Goal: Check status

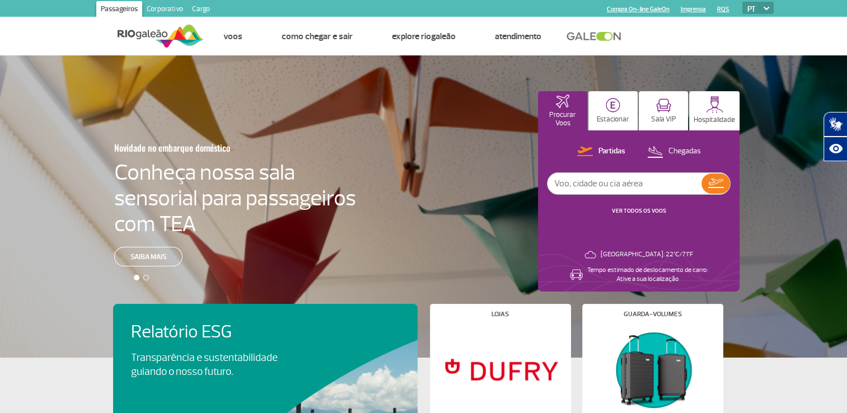
click at [660, 210] on link "VER TODOS OS VOOS" at bounding box center [639, 210] width 54 height 7
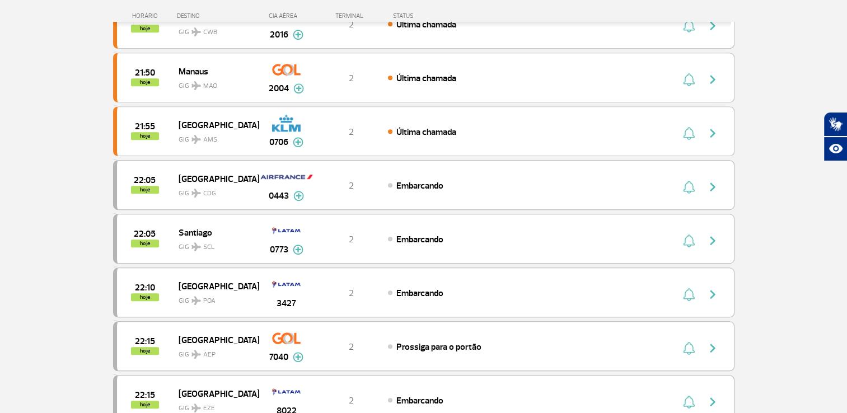
scroll to position [896, 0]
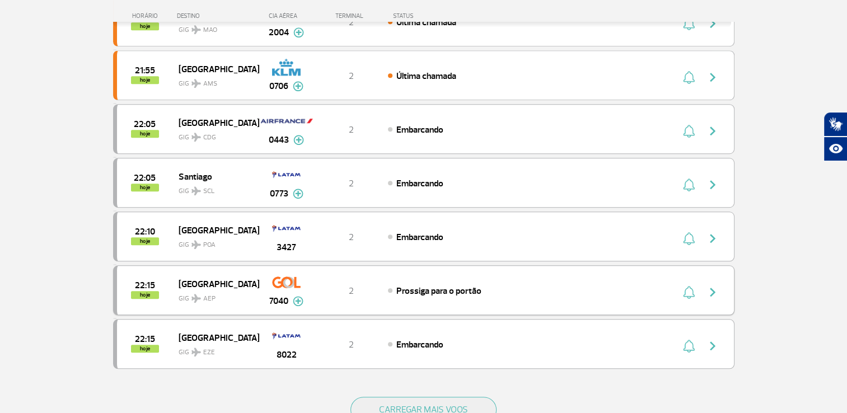
click at [607, 286] on div "Prossiga para o portão" at bounding box center [511, 291] width 247 height 12
click at [696, 338] on button "button" at bounding box center [688, 345] width 17 height 18
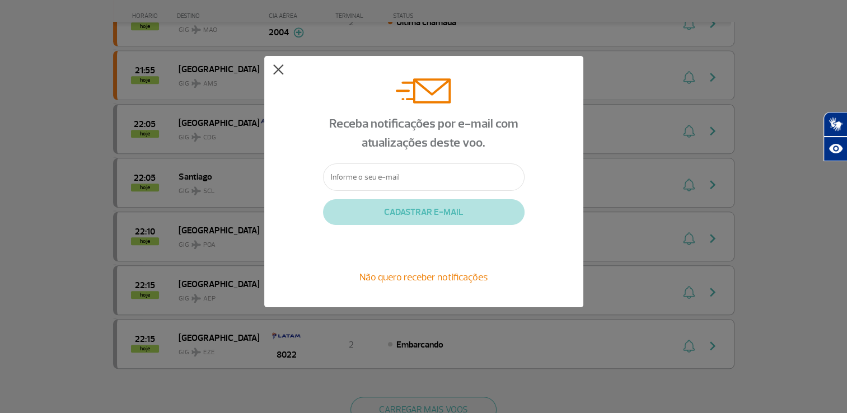
click at [274, 68] on button at bounding box center [278, 69] width 11 height 11
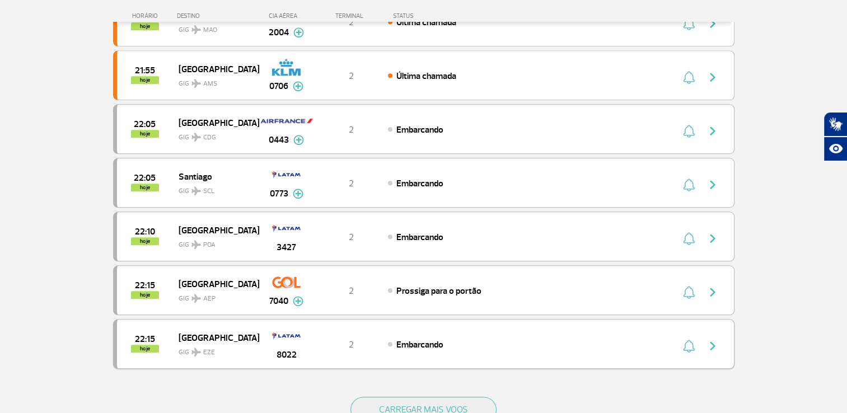
click at [709, 339] on img "button" at bounding box center [712, 345] width 13 height 13
